Goal: Task Accomplishment & Management: Use online tool/utility

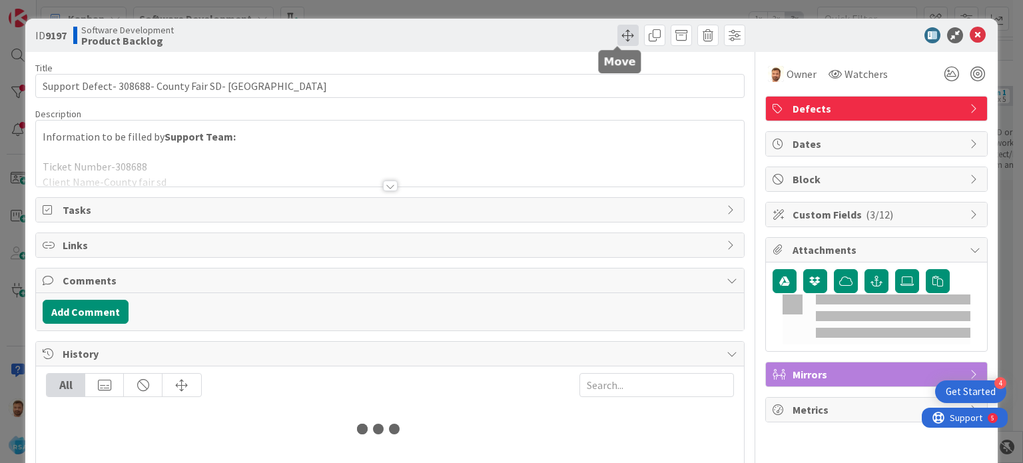
click at [618, 39] on span at bounding box center [627, 35] width 21 height 21
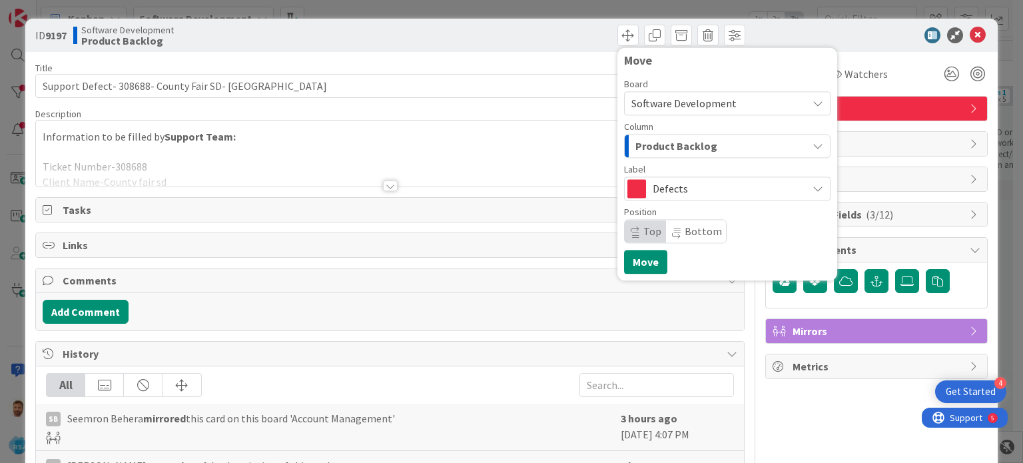
click at [645, 144] on span "Product Backlog" at bounding box center [676, 145] width 82 height 17
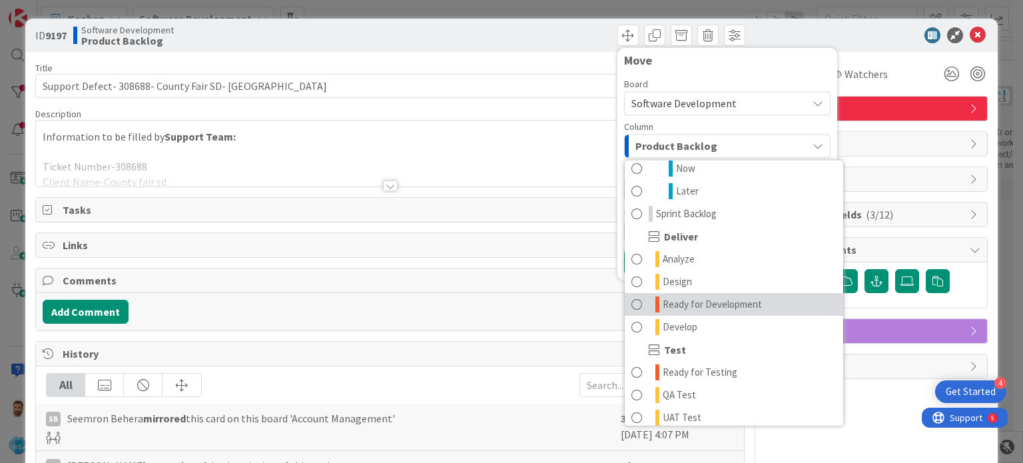
click at [704, 298] on span "Ready for Development" at bounding box center [711, 304] width 99 height 16
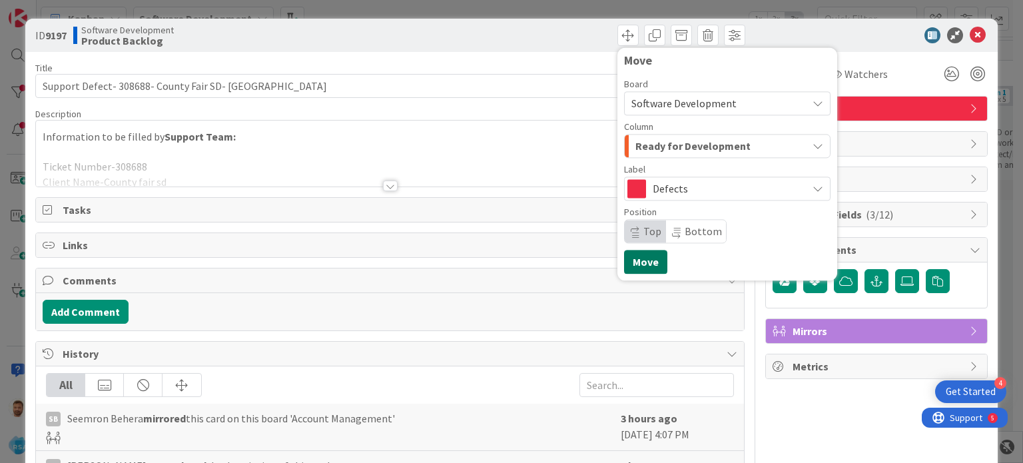
click at [624, 256] on button "Move" at bounding box center [645, 262] width 43 height 24
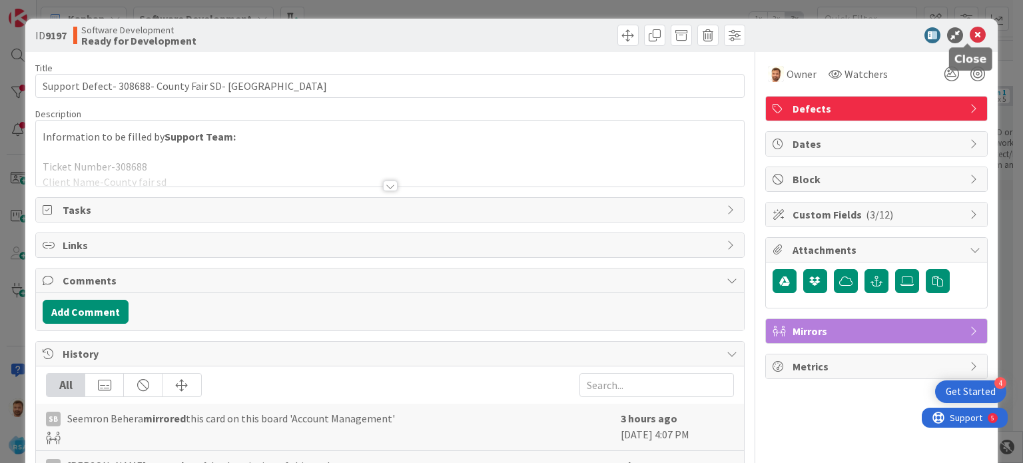
click at [969, 35] on icon at bounding box center [977, 35] width 16 height 16
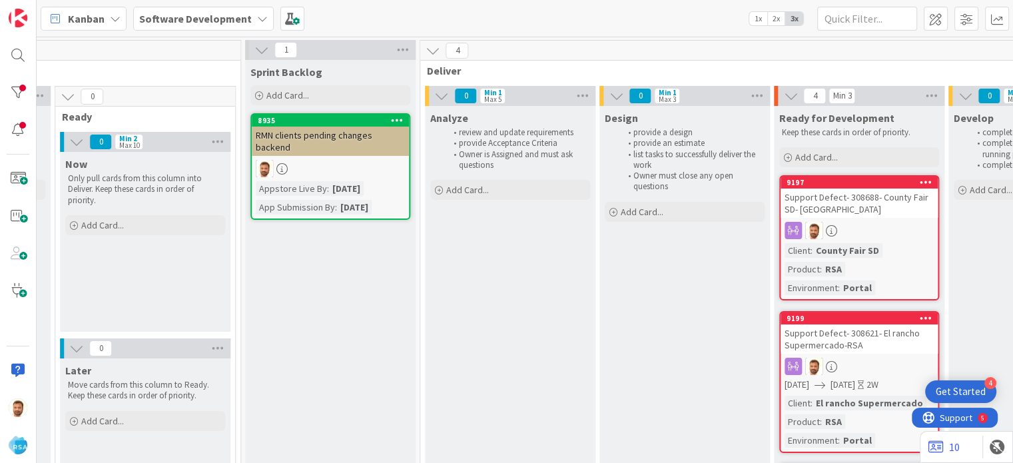
scroll to position [0, 1062]
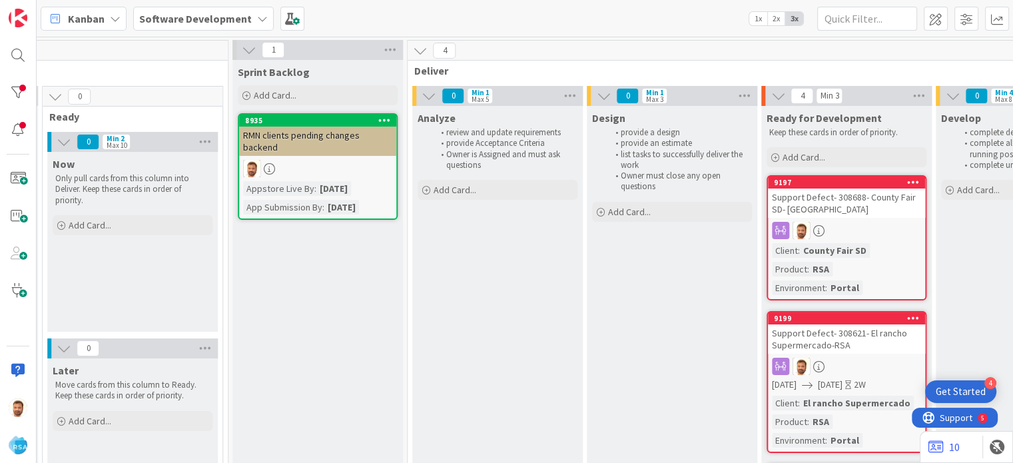
click at [822, 197] on div "Support Defect- 308688- County Fair SD- [GEOGRAPHIC_DATA]" at bounding box center [846, 202] width 157 height 29
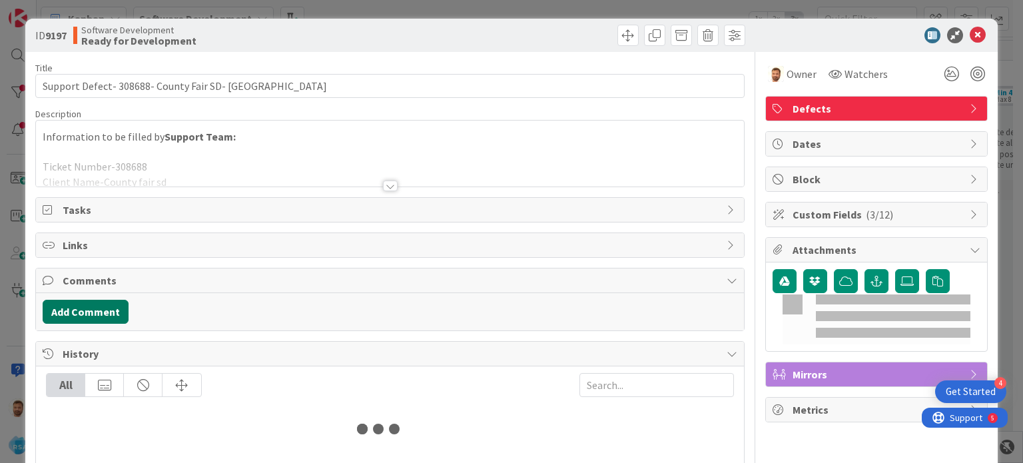
click at [116, 310] on button "Add Comment" at bounding box center [86, 312] width 86 height 24
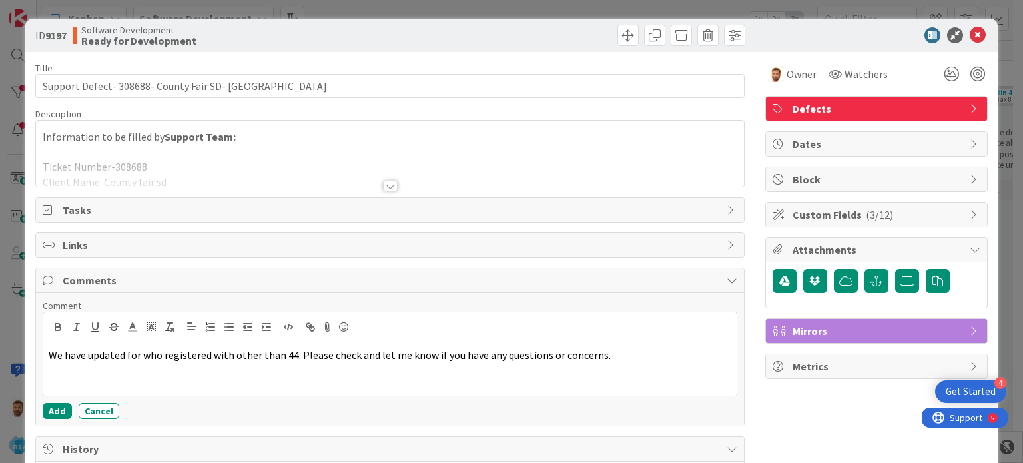
click at [52, 417] on div "Comment We have updated for who registered with other than 44. Please check and…" at bounding box center [389, 359] width 707 height 132
click at [53, 415] on button "Add" at bounding box center [57, 411] width 29 height 16
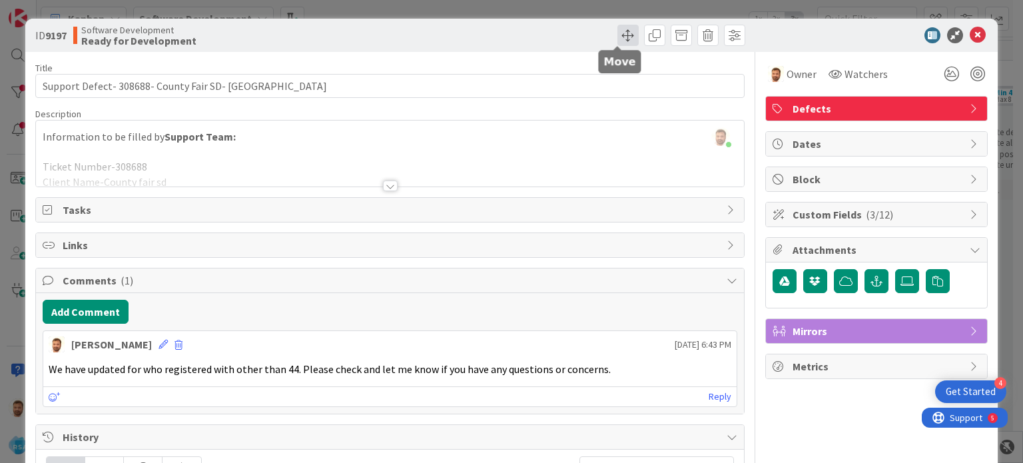
click at [617, 25] on span at bounding box center [627, 35] width 21 height 21
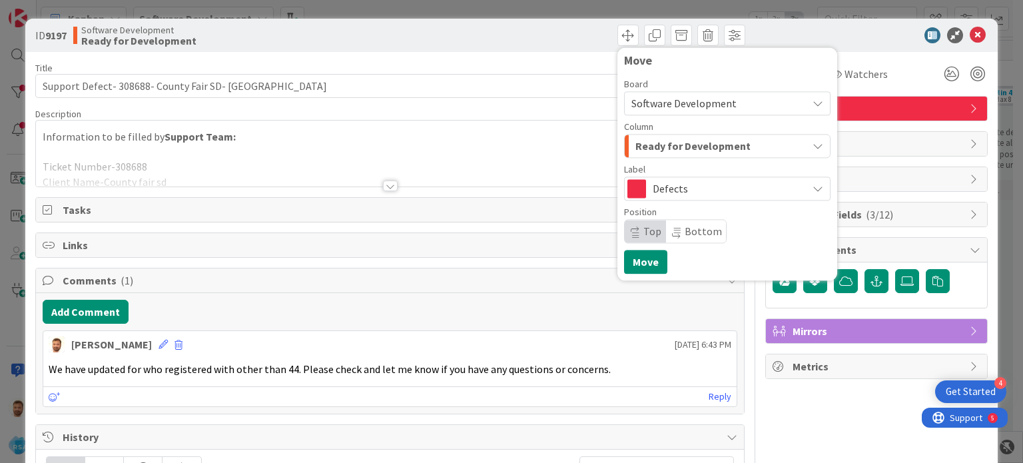
click at [682, 153] on span "Ready for Development" at bounding box center [692, 145] width 115 height 17
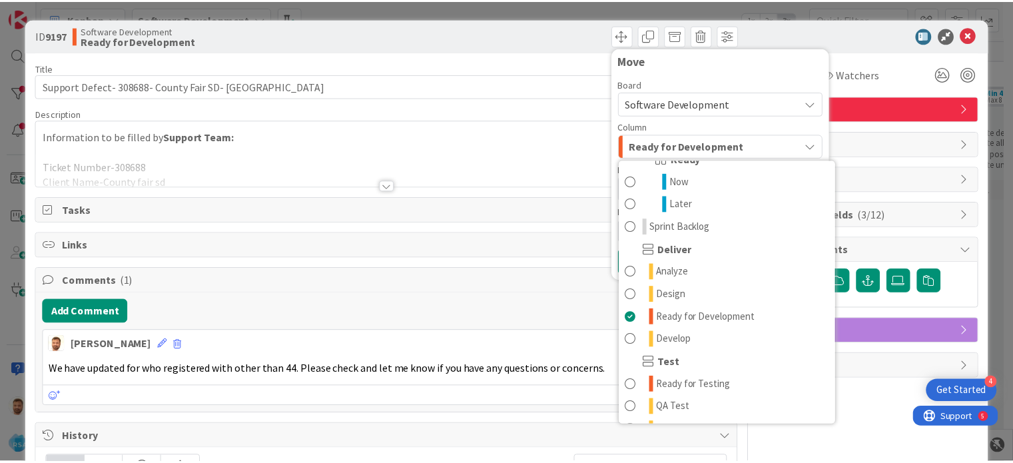
scroll to position [201, 0]
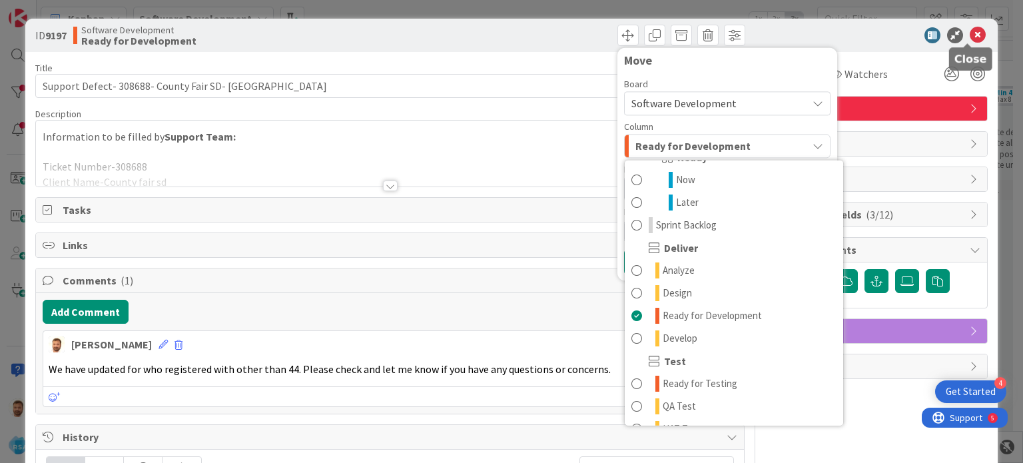
click at [969, 36] on icon at bounding box center [977, 35] width 16 height 16
